Goal: Information Seeking & Learning: Understand process/instructions

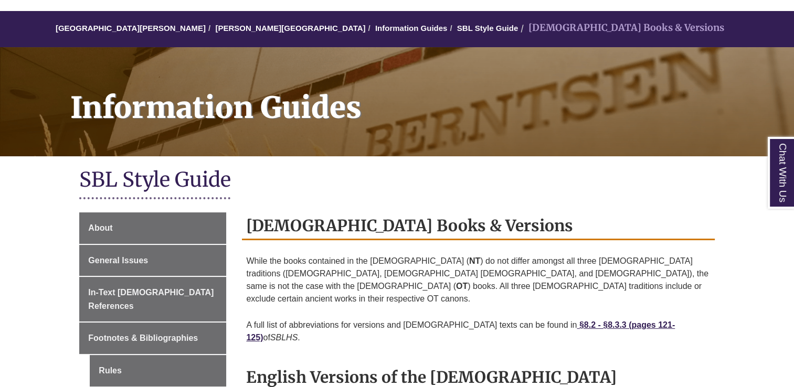
scroll to position [210, 0]
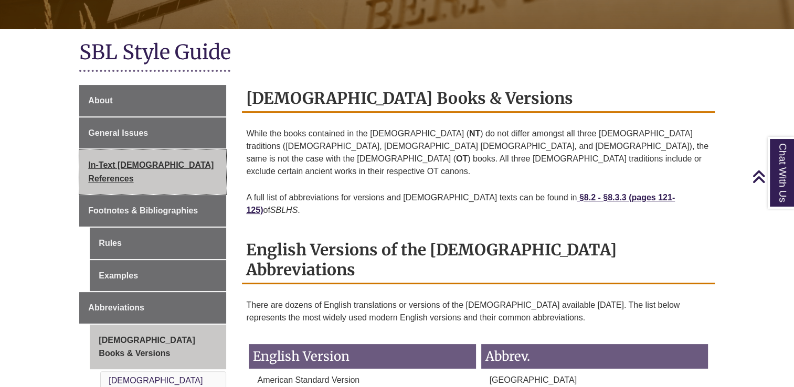
click at [162, 163] on span "In-Text [DEMOGRAPHIC_DATA] References" at bounding box center [150, 172] width 125 height 23
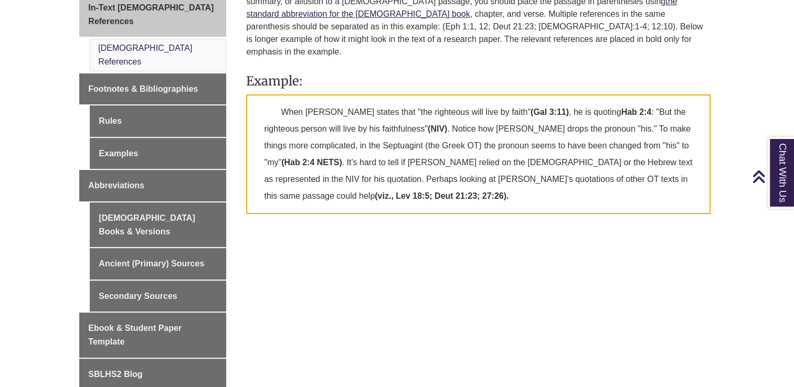
scroll to position [367, 0]
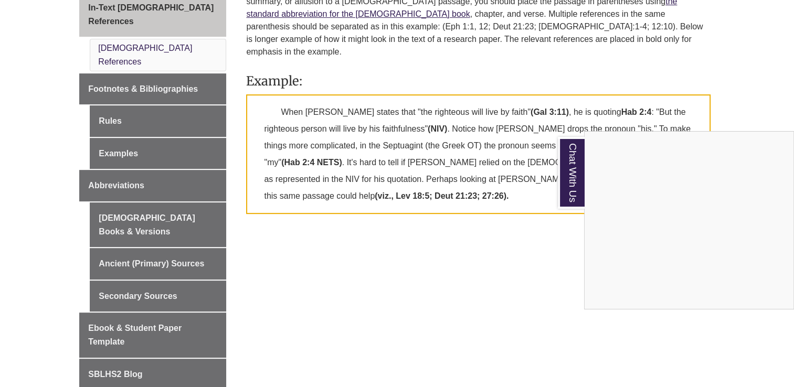
click at [168, 294] on div "Chat With Us" at bounding box center [397, 193] width 794 height 387
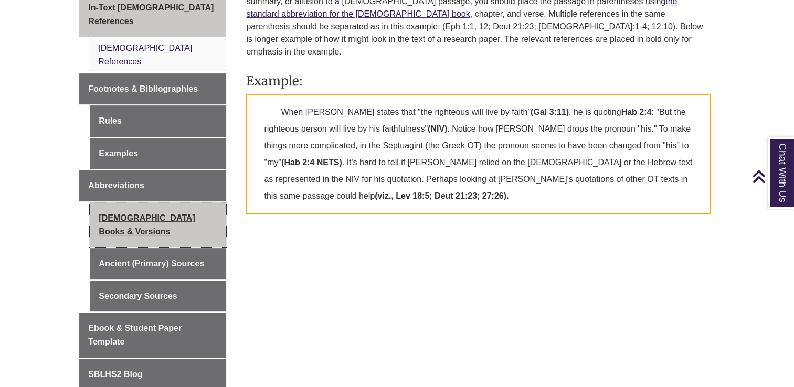
click at [161, 203] on link "[DEMOGRAPHIC_DATA] Books & Versions" at bounding box center [158, 225] width 136 height 45
